Goal: Find specific page/section: Find specific page/section

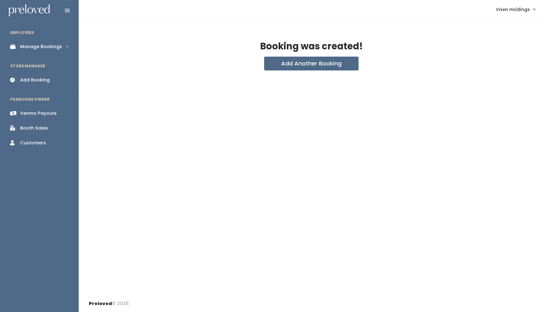
click at [34, 129] on div "Booth Sales" at bounding box center [34, 128] width 28 height 7
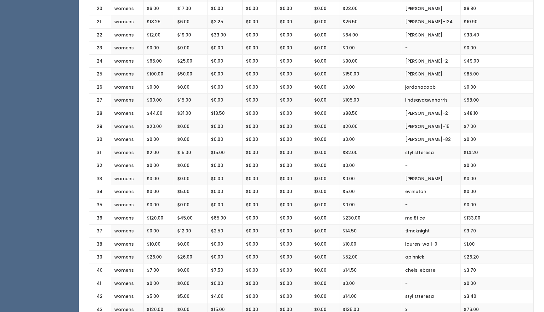
scroll to position [424, 0]
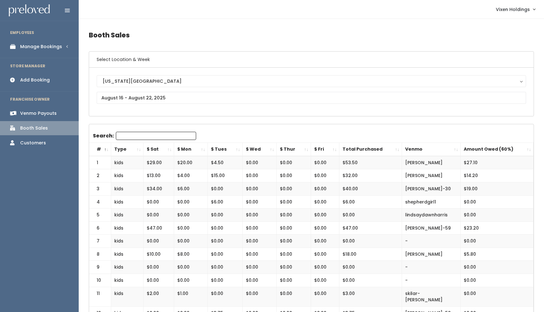
click at [50, 46] on div "Manage Bookings" at bounding box center [41, 46] width 42 height 7
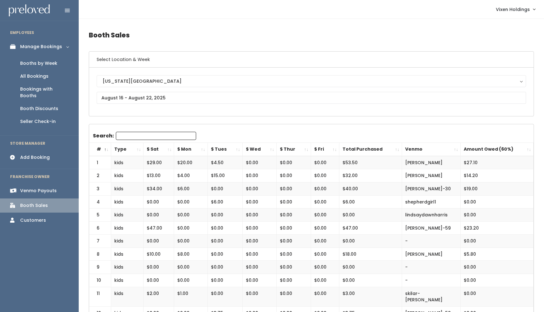
click at [44, 64] on div "Booths by Week" at bounding box center [38, 63] width 37 height 7
